Goal: Task Accomplishment & Management: Use online tool/utility

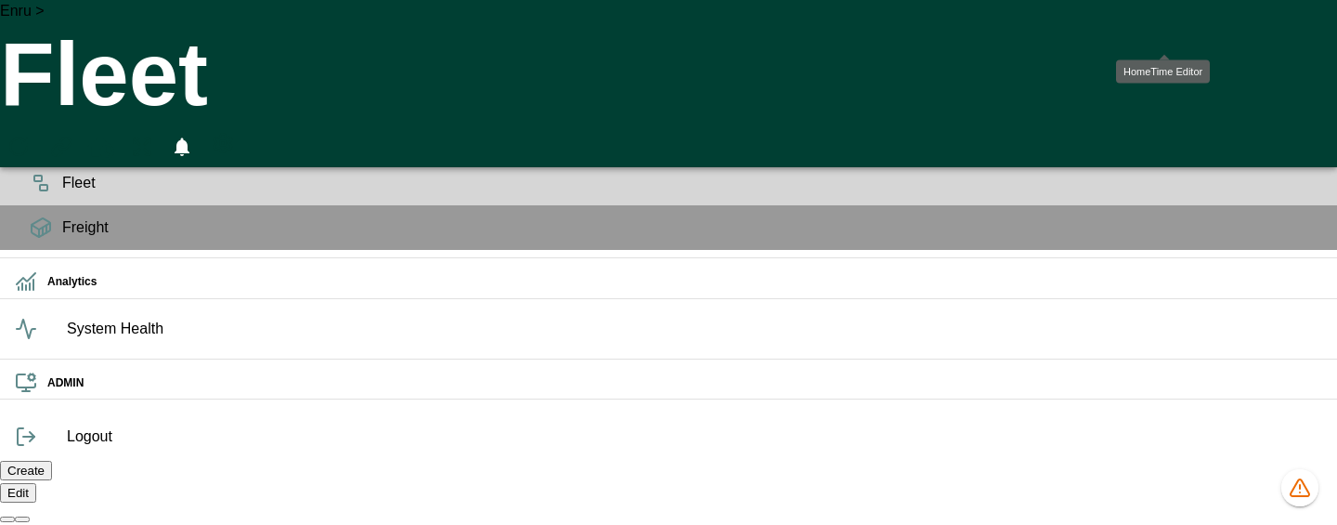
click at [114, 136] on icon "HomeTime Editor" at bounding box center [100, 148] width 27 height 24
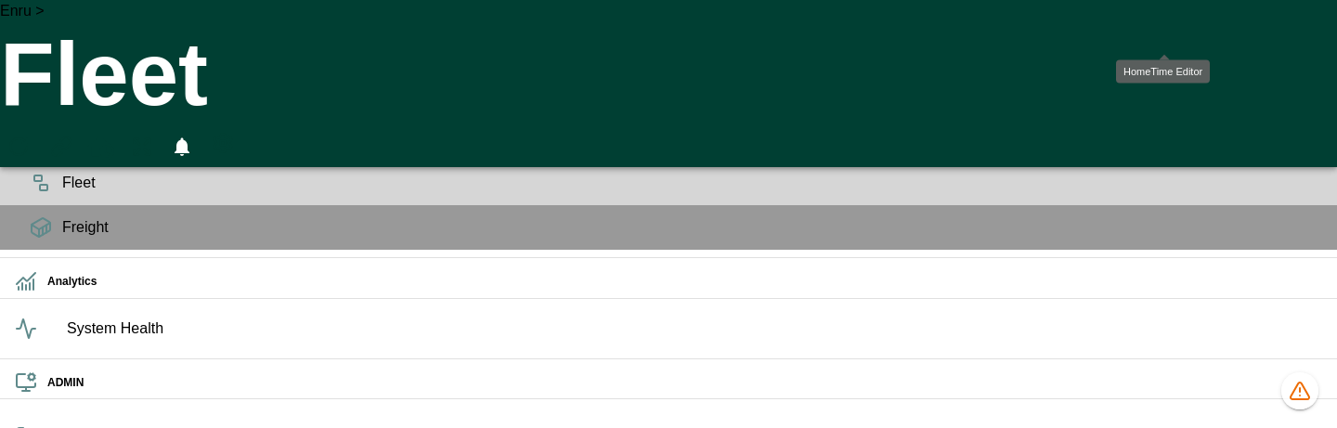
click at [116, 136] on icon "HomeTime Editor" at bounding box center [101, 150] width 29 height 29
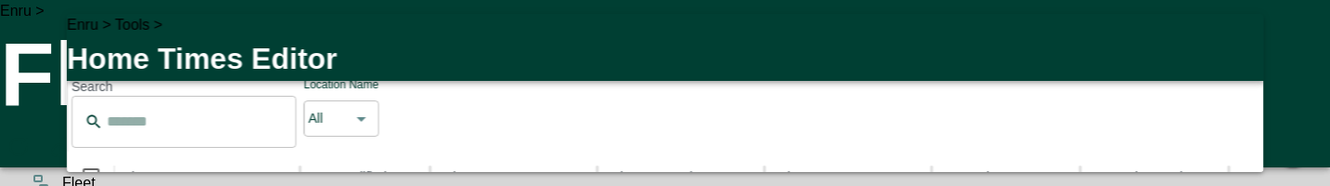
drag, startPoint x: 818, startPoint y: 112, endPoint x: 463, endPoint y: 108, distance: 354.7
click at [479, 50] on div "There are 185 drivers without Home Times assigned Assign" at bounding box center [690, 35] width 423 height 29
copy p "There are 185 drivers without Home Times assigned"
click at [635, 46] on p "There are 185 drivers without Home Times assigned" at bounding box center [647, 35] width 337 height 22
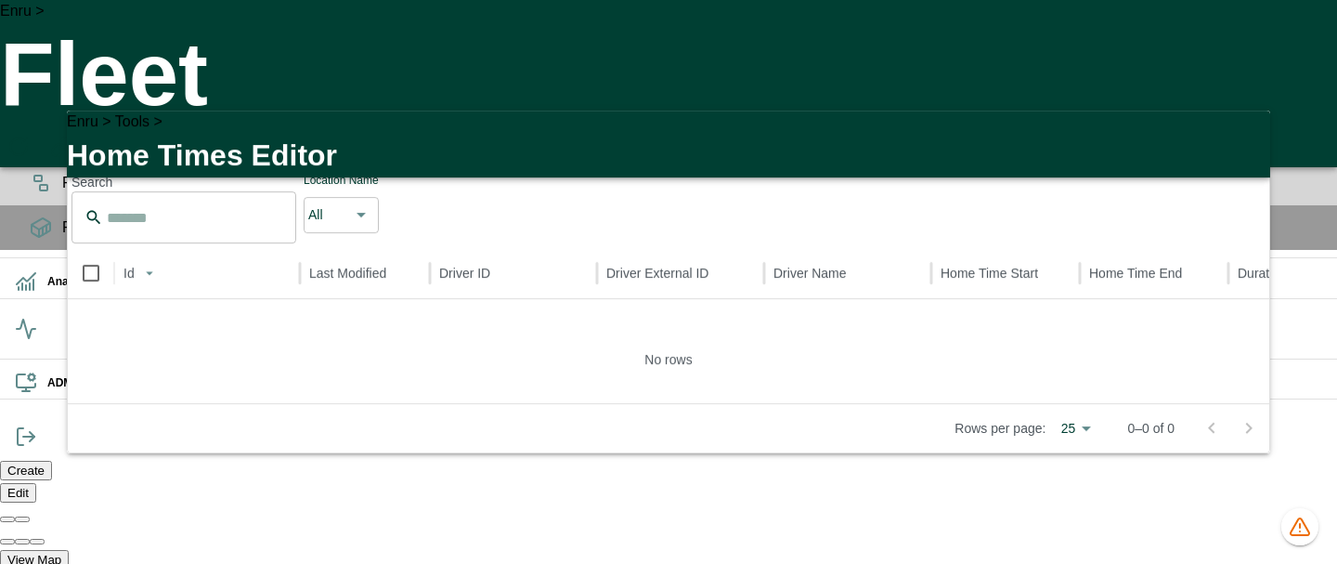
drag, startPoint x: 544, startPoint y: 135, endPoint x: 686, endPoint y: 136, distance: 142.1
click at [686, 136] on p "There are 185 drivers without Home Times assigned" at bounding box center [651, 132] width 337 height 22
drag, startPoint x: 231, startPoint y: 142, endPoint x: 71, endPoint y: 142, distance: 160.6
click at [71, 142] on div "Assigned Home Times There are 185 drivers without Home Times assigned Assign As…" at bounding box center [668, 139] width 1203 height 58
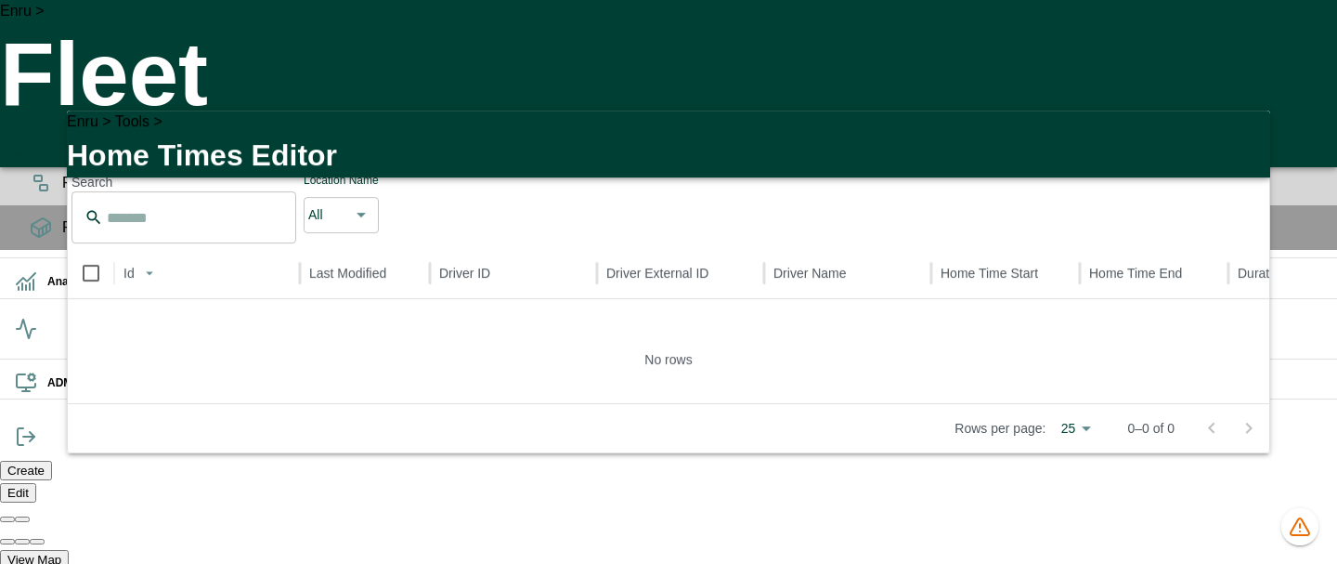
click at [168, 134] on p "Assigned Home Times" at bounding box center [148, 132] width 149 height 22
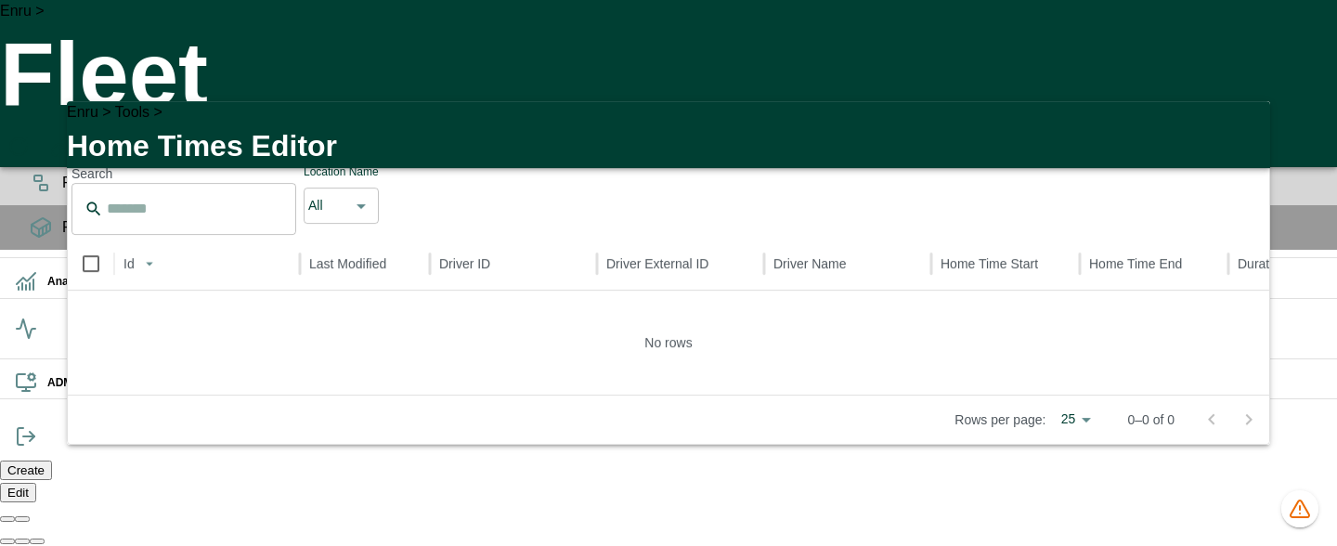
drag, startPoint x: 237, startPoint y: 144, endPoint x: 73, endPoint y: 139, distance: 163.5
click at [73, 139] on div "Assigned Home Times There are 185 drivers without Home Times assigned Assign As…" at bounding box center [668, 130] width 1203 height 58
click at [231, 127] on div "Assigned Home Times There are 185 drivers without Home Times assigned Assign As…" at bounding box center [668, 130] width 1203 height 58
drag, startPoint x: 232, startPoint y: 141, endPoint x: 67, endPoint y: 142, distance: 165.3
click at [67, 142] on div "Assigned Home Times There are 185 drivers without Home Times assigned Assign As…" at bounding box center [668, 130] width 1203 height 58
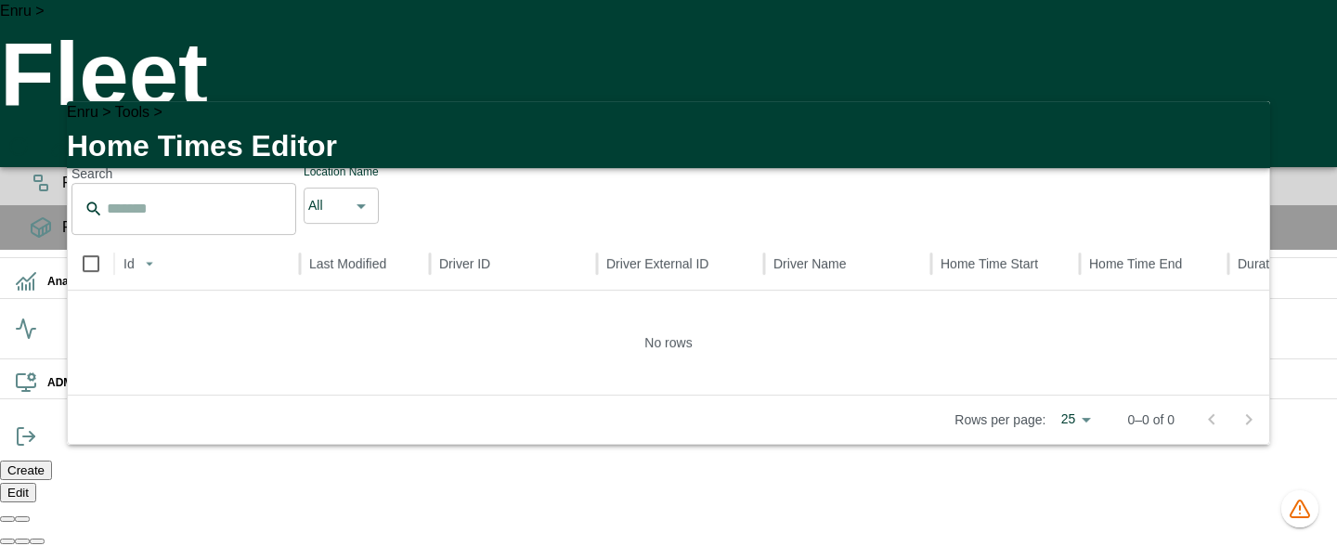
click at [156, 134] on p "Assigned Home Times" at bounding box center [148, 122] width 149 height 22
click at [578, 378] on div "No rows" at bounding box center [668, 343] width 1201 height 104
